Goal: Ask a question

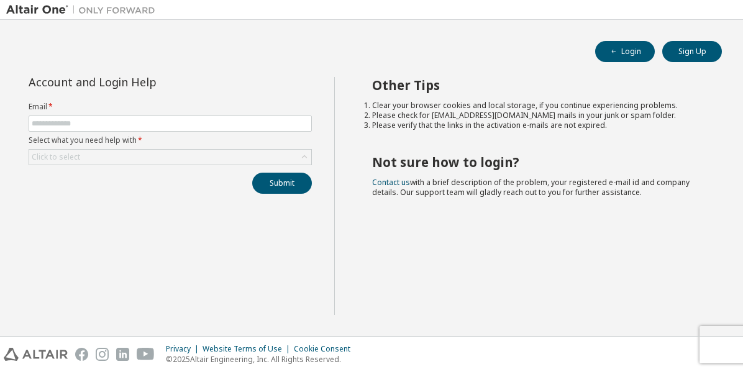
click at [55, 132] on form "Email * Select what you need help with * Click to select" at bounding box center [170, 133] width 283 height 63
click at [56, 119] on input "text" at bounding box center [170, 124] width 277 height 10
type input "**********"
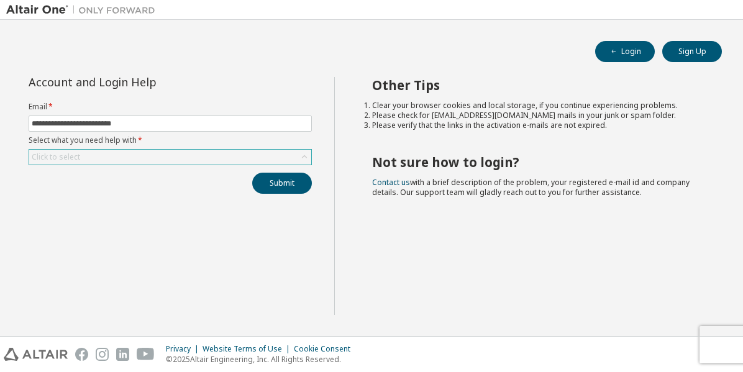
click at [98, 152] on div "Click to select" at bounding box center [170, 157] width 282 height 15
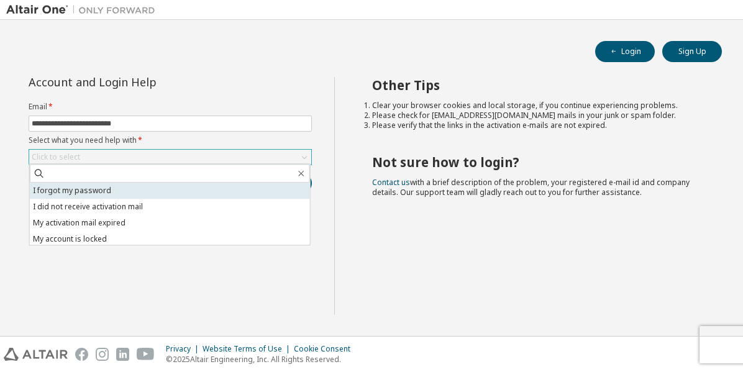
click at [86, 192] on li "I forgot my password" at bounding box center [170, 191] width 280 height 16
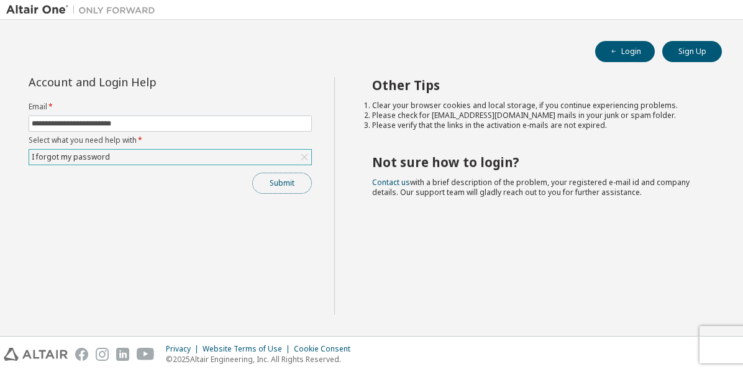
click at [285, 188] on button "Submit" at bounding box center [282, 183] width 60 height 21
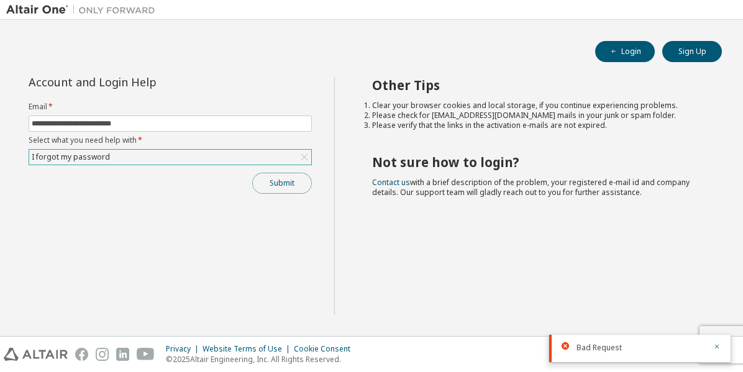
click at [272, 181] on button "Submit" at bounding box center [282, 183] width 60 height 21
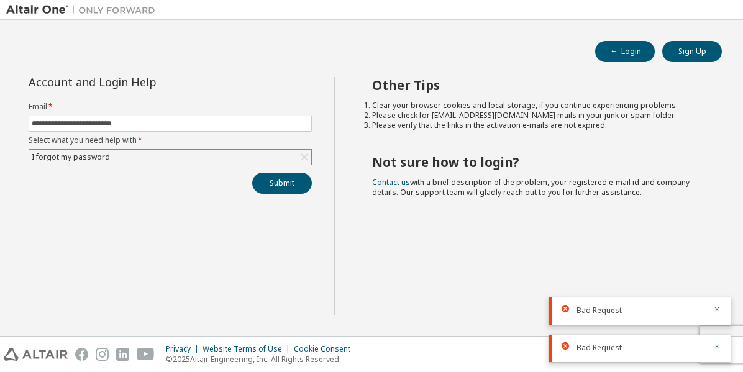
click at [307, 154] on icon at bounding box center [304, 157] width 12 height 12
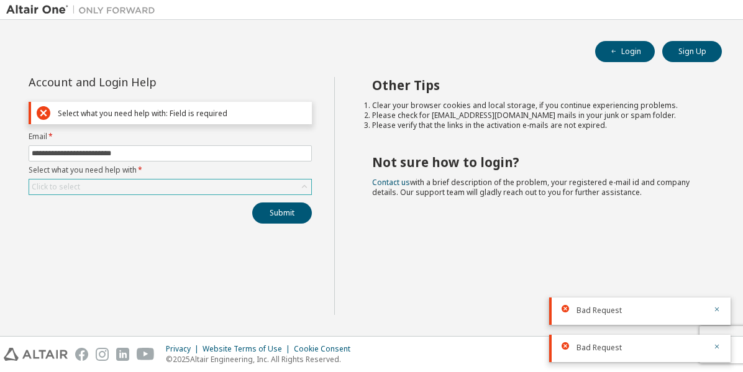
click at [305, 186] on icon at bounding box center [304, 187] width 12 height 12
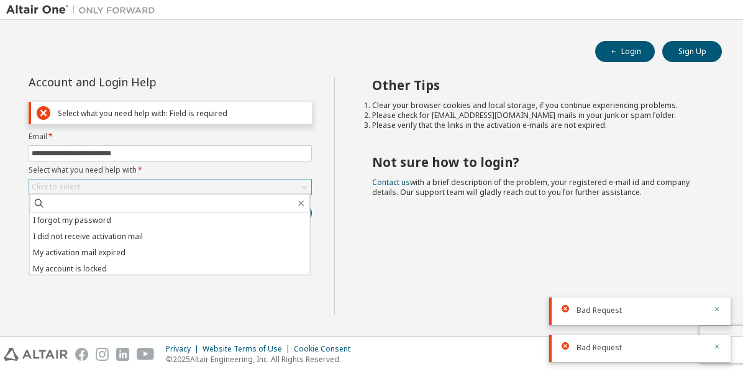
drag, startPoint x: 397, startPoint y: 245, endPoint x: 390, endPoint y: 247, distance: 7.3
click at [397, 245] on div "Other Tips Clear your browser cookies and local storage, if you continue experi…" at bounding box center [535, 196] width 403 height 238
